Goal: Transaction & Acquisition: Download file/media

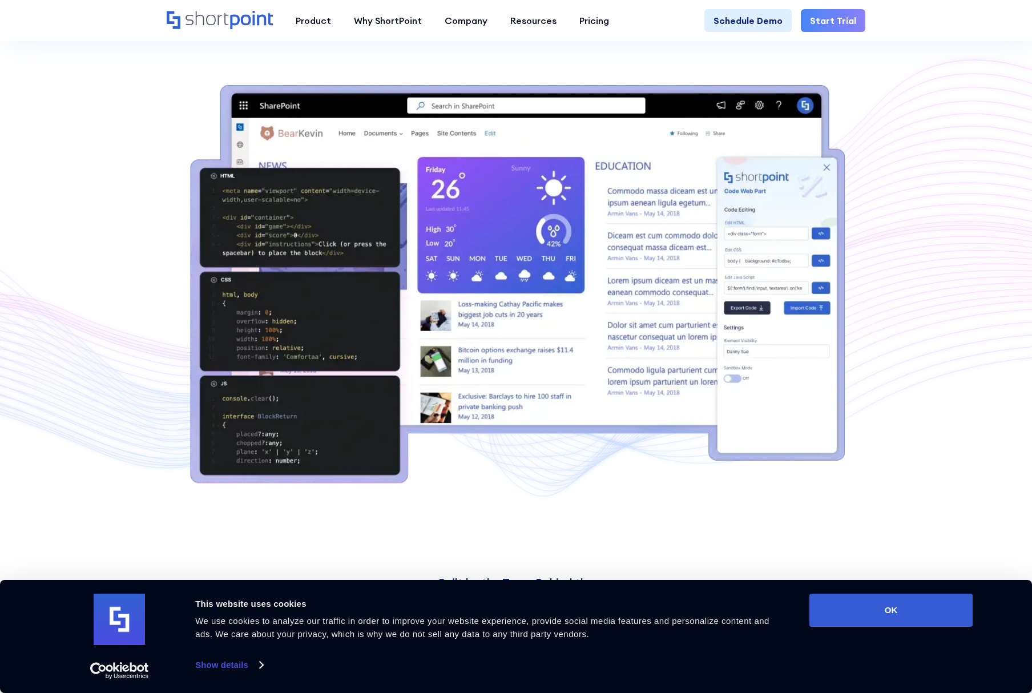
scroll to position [297, 0]
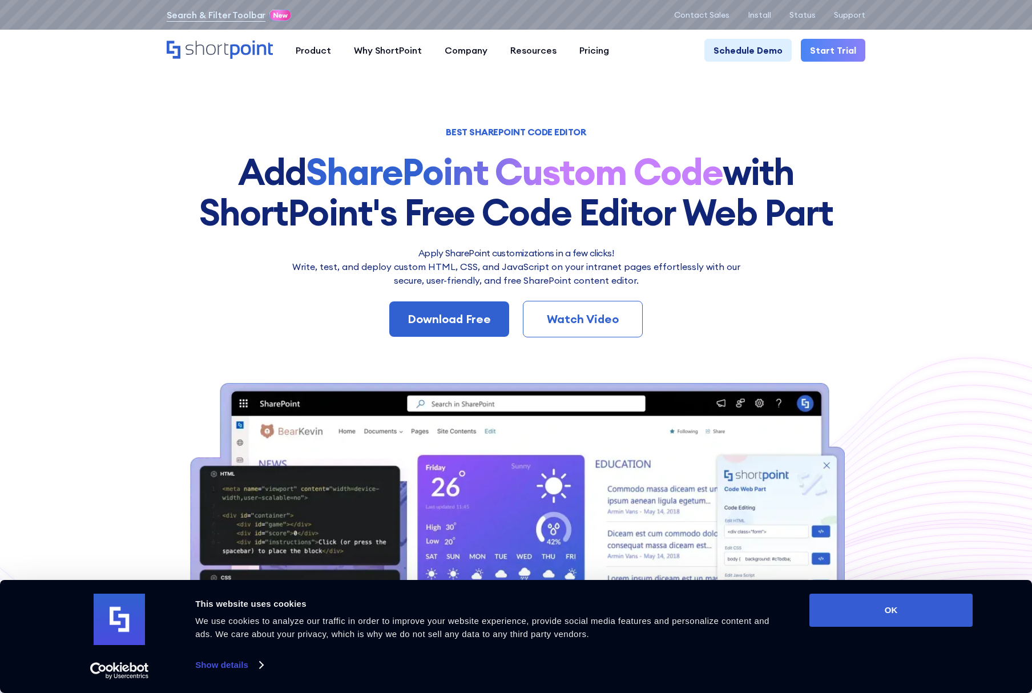
click at [767, 23] on div "Search & Filter Toolbar -755 Days -2 Hours -15 Minutes -25 Seconds Until Launch…" at bounding box center [516, 15] width 1032 height 30
click at [767, 17] on p "Install" at bounding box center [759, 14] width 23 height 9
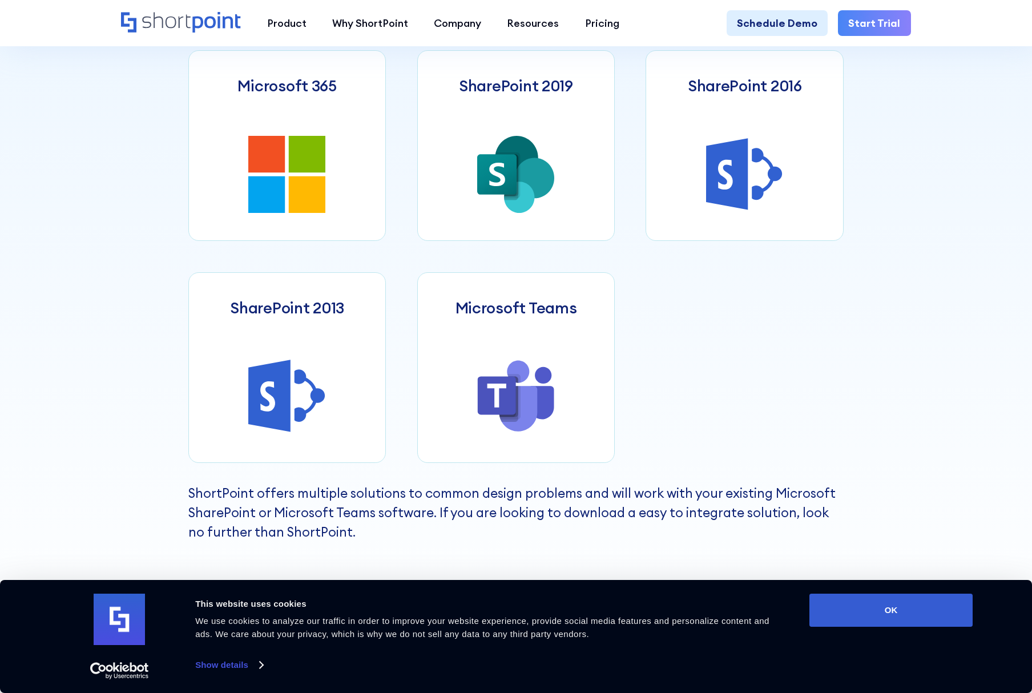
scroll to position [571, 0]
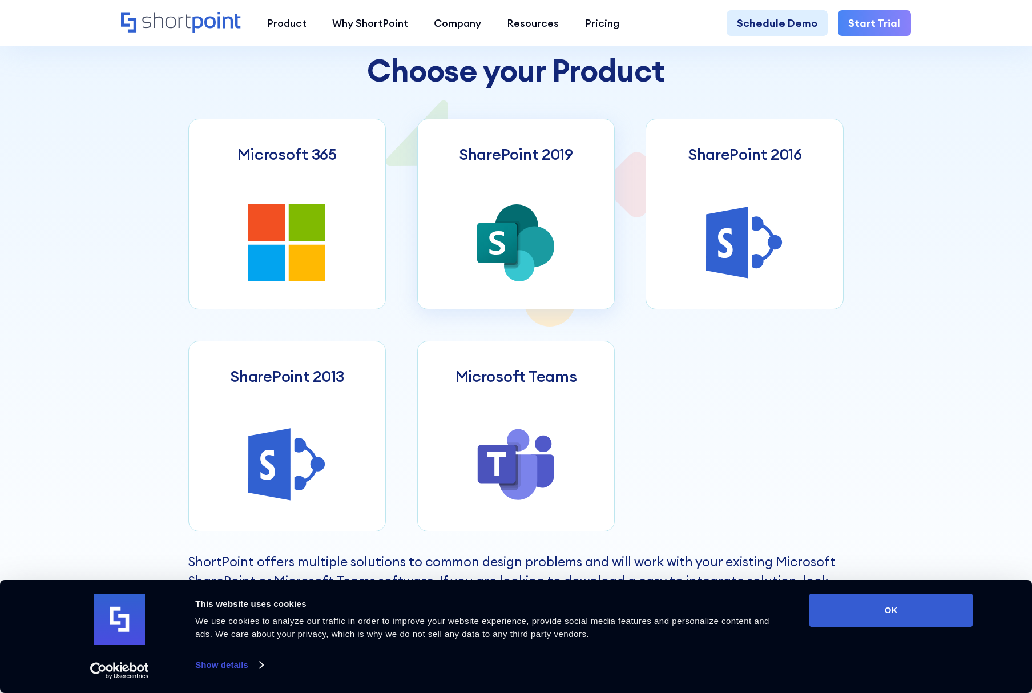
click at [497, 237] on icon at bounding box center [496, 243] width 39 height 41
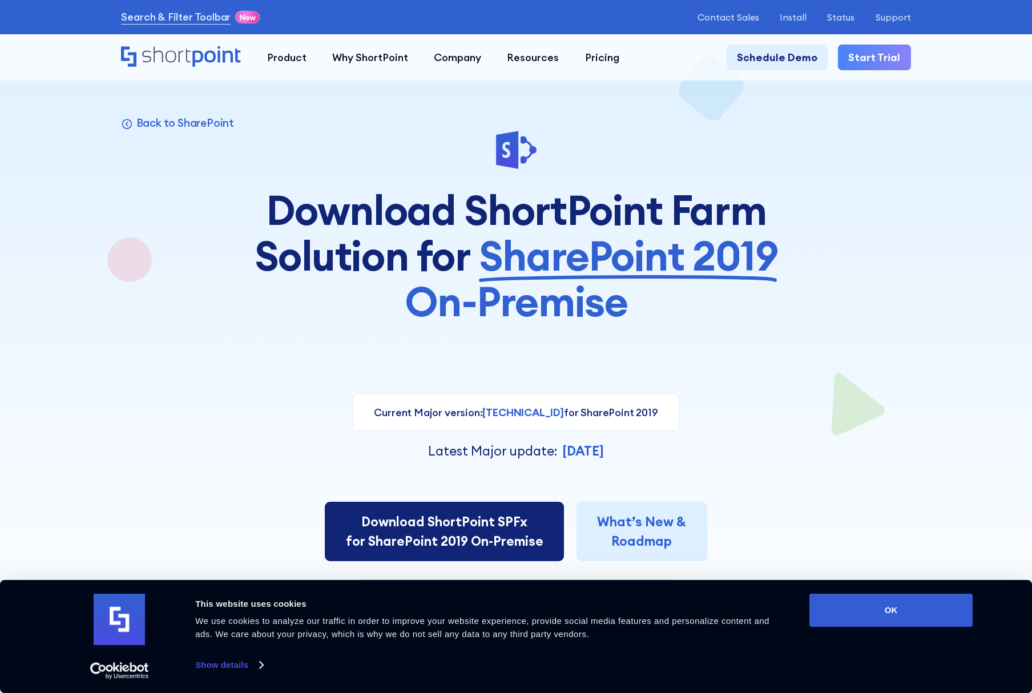
click at [506, 548] on link "Download ShortPoint SPFx for SharePoint 2019 On-Premise" at bounding box center [444, 531] width 239 height 59
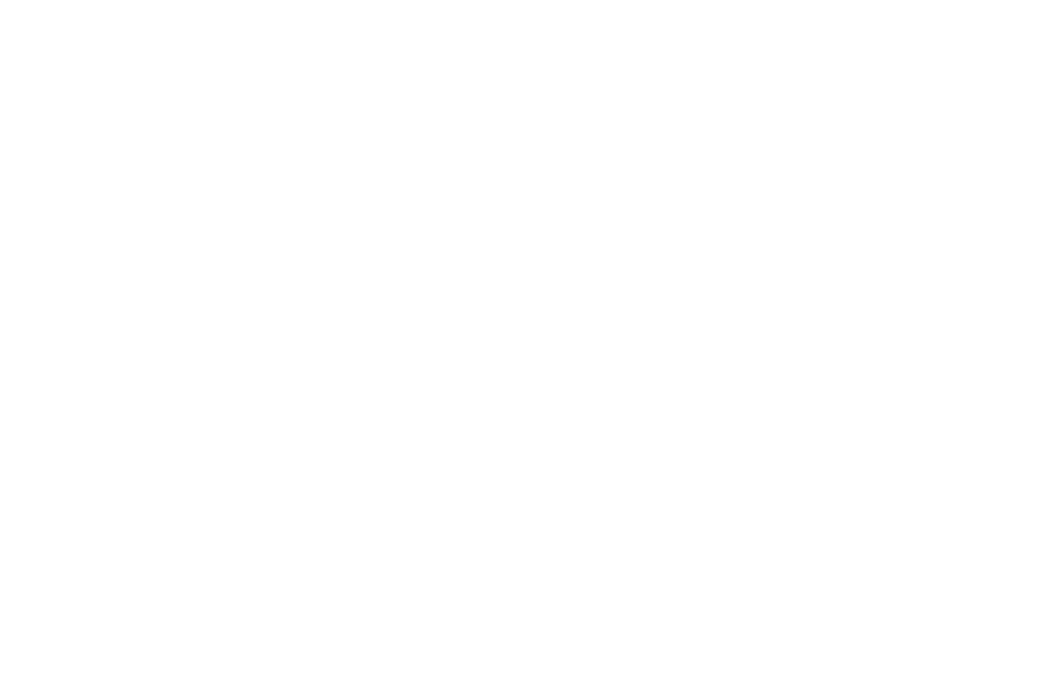
select select "SharePoint 2019 (On-Premise)"
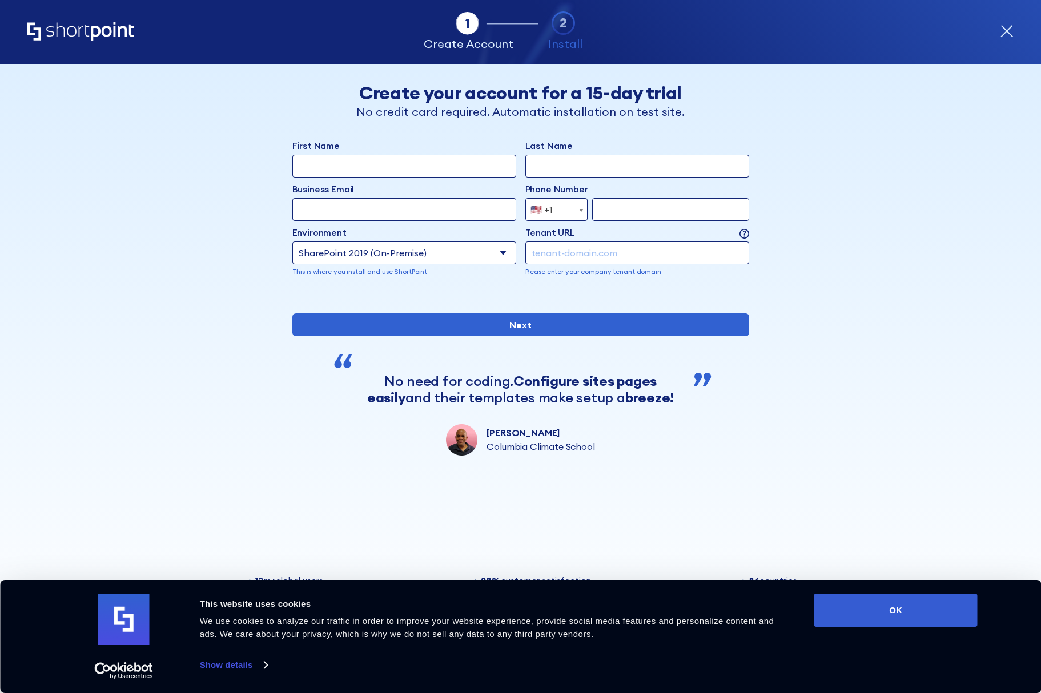
click at [463, 252] on select "Select an environment Microsoft 365 SharePoint Online SharePoint 2019 (On-Premi…" at bounding box center [404, 253] width 224 height 23
click at [466, 251] on select "Select an environment Microsoft 365 SharePoint Online SharePoint 2019 (On-Premi…" at bounding box center [404, 253] width 224 height 23
click at [485, 247] on select "Select an environment Microsoft 365 SharePoint Online SharePoint 2019 (On-Premi…" at bounding box center [404, 253] width 224 height 23
select select "Microsoft 365"
click at [292, 242] on select "Select an environment Microsoft 365 SharePoint Online SharePoint 2019 (On-Premi…" at bounding box center [404, 253] width 224 height 23
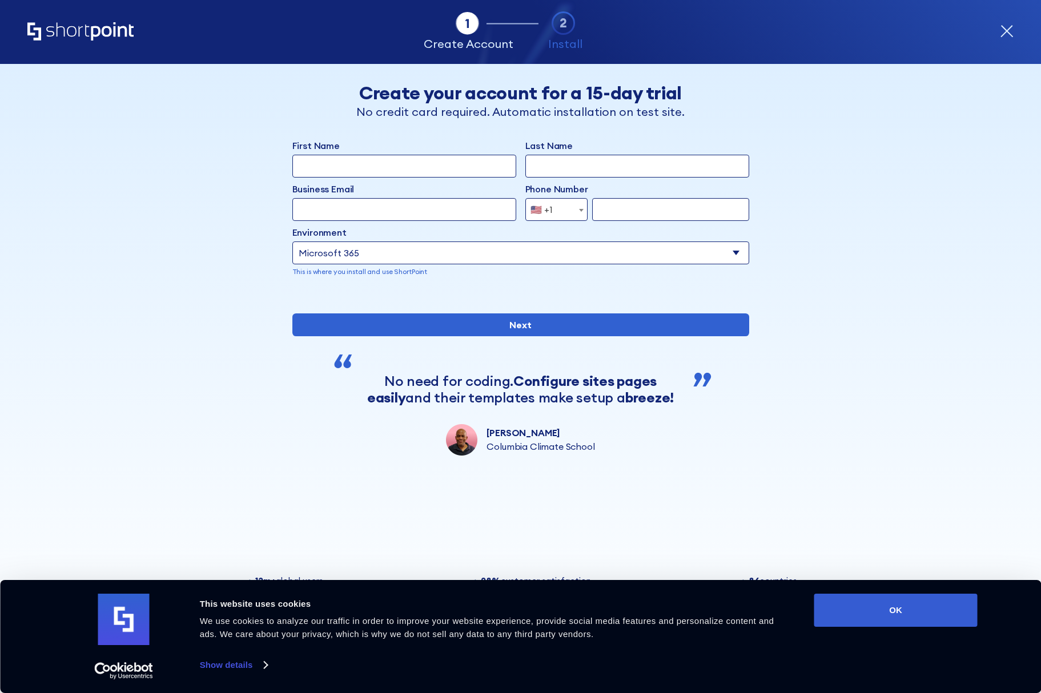
click at [448, 166] on input "First Name" at bounding box center [404, 166] width 224 height 23
type input "Adam"
type input "McManus"
type input "mcmanusadam0414@gmail.com"
type input "4167078845"
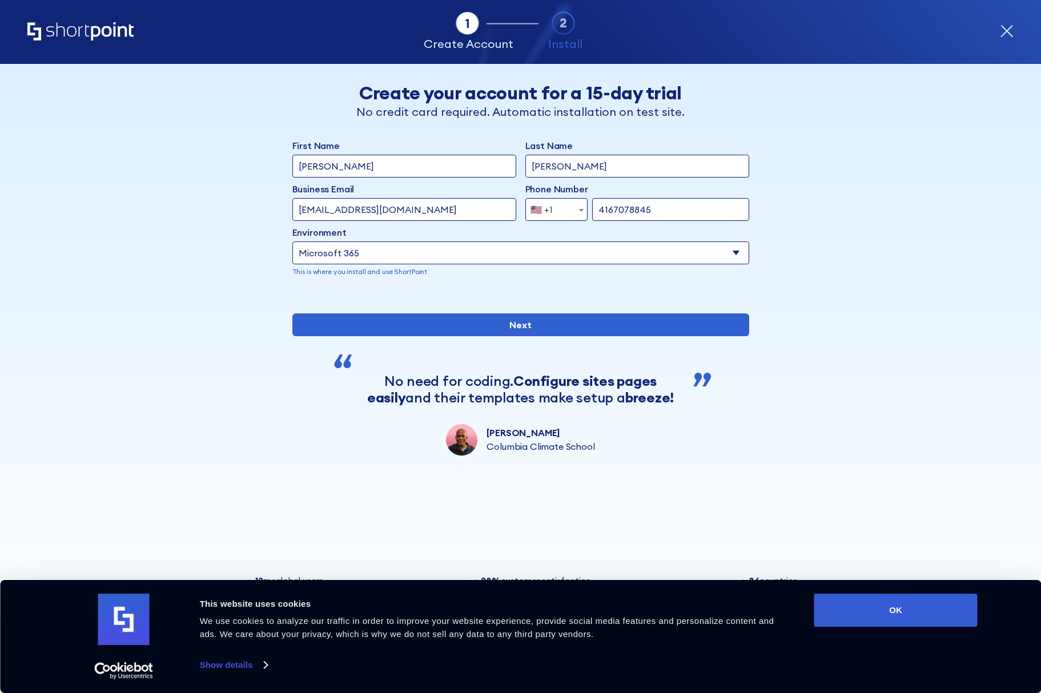
drag, startPoint x: 468, startPoint y: 210, endPoint x: 305, endPoint y: 220, distance: 162.5
click at [305, 220] on input "mcmanusadam0414@gmail.com" at bounding box center [404, 209] width 224 height 23
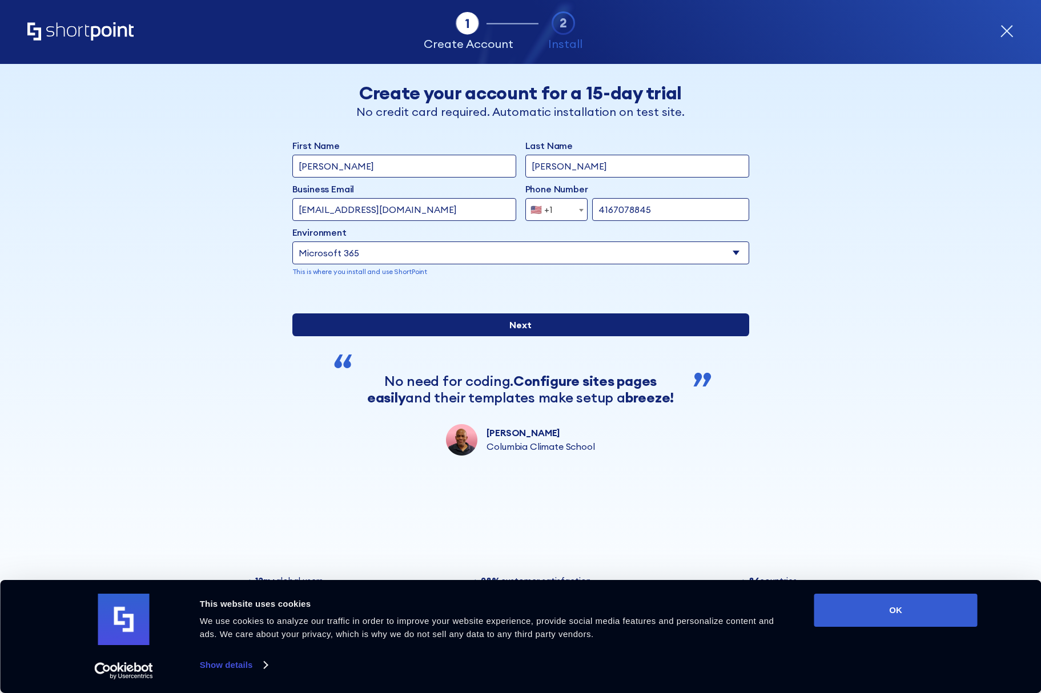
click at [530, 336] on input "Next" at bounding box center [520, 324] width 457 height 23
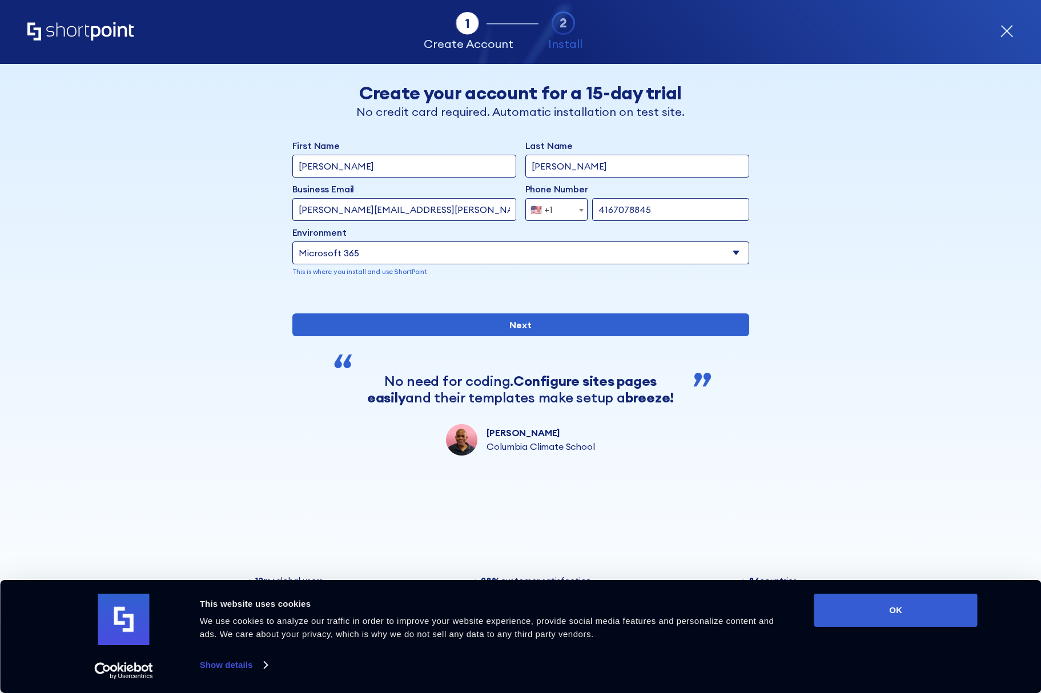
type input "adam.mcmanus@madelanaholdings.com"
click at [292, 313] on input "Next" at bounding box center [520, 324] width 457 height 23
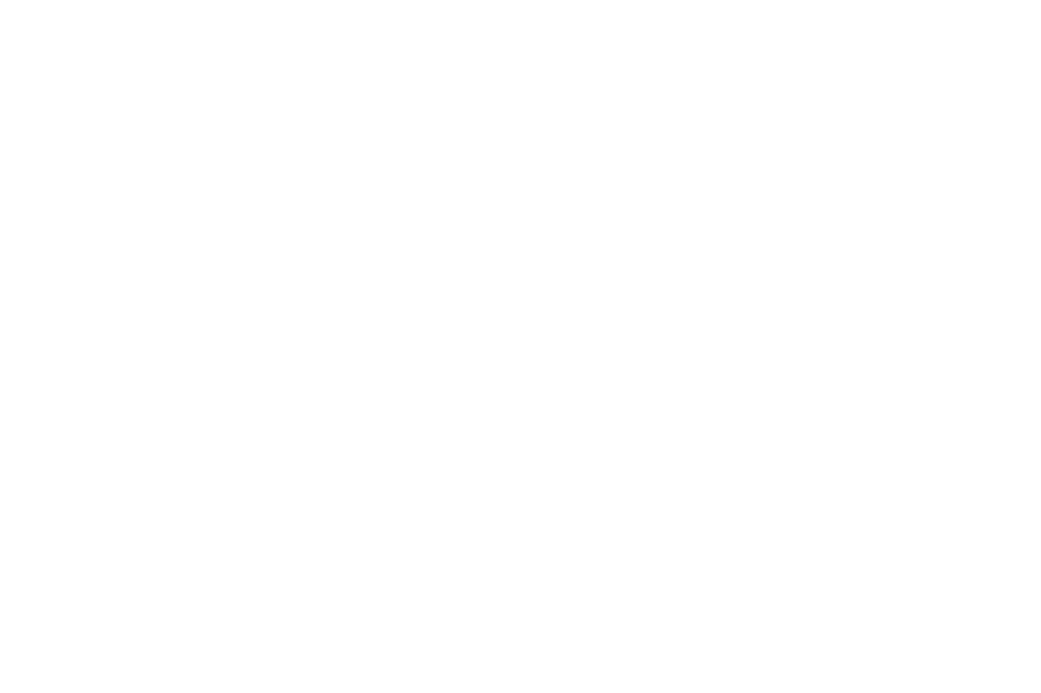
select select "SharePoint 2019 (On-Premise)"
